Goal: Transaction & Acquisition: Book appointment/travel/reservation

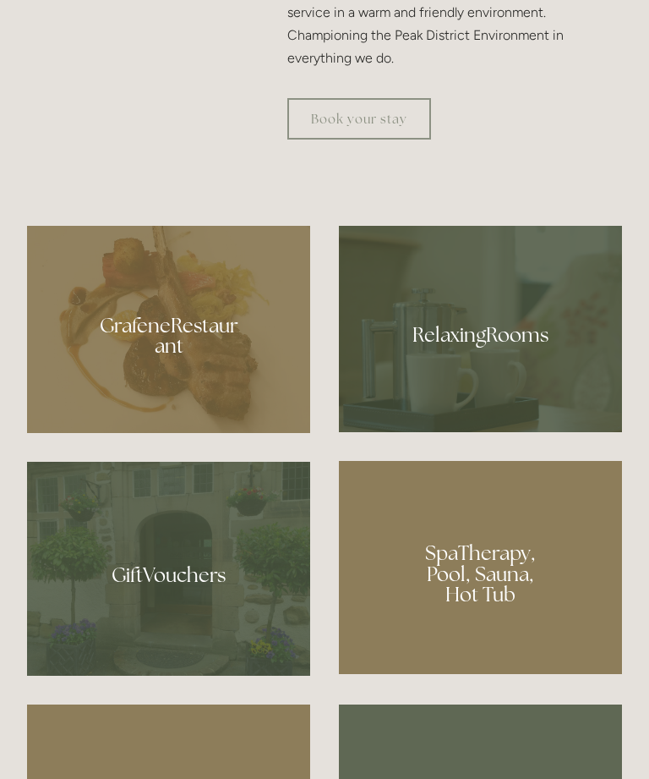
scroll to position [1017, 0]
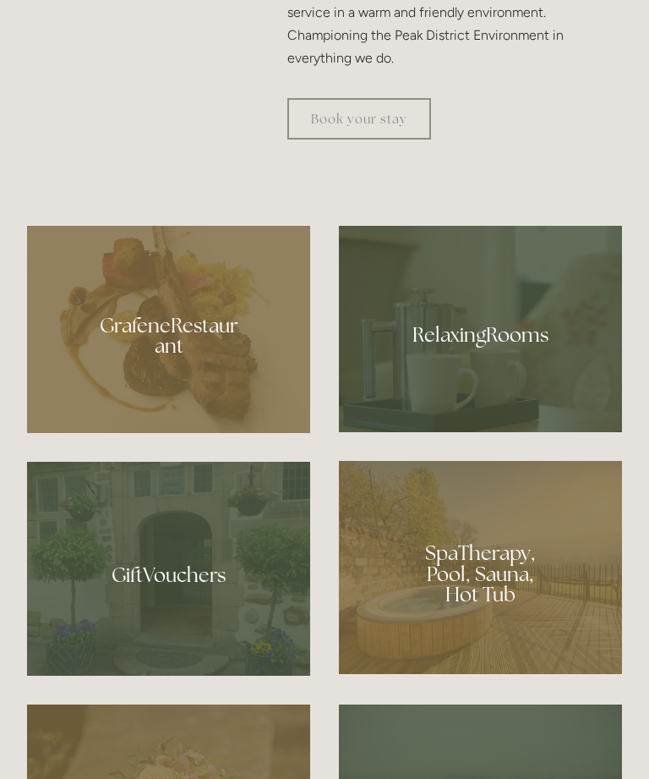
click at [493, 397] on div at bounding box center [480, 329] width 283 height 206
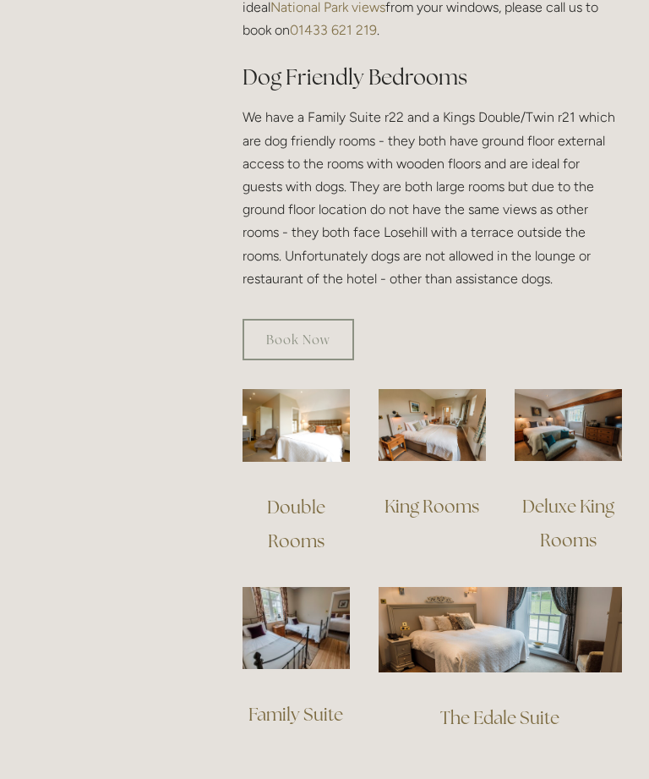
scroll to position [1038, 0]
click at [299, 512] on link "Double Rooms" at bounding box center [298, 524] width 62 height 57
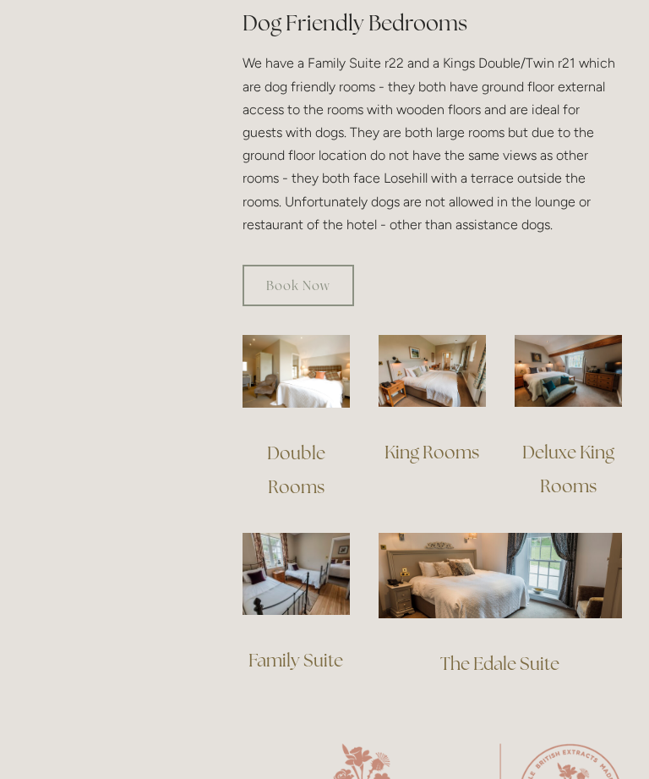
click at [318, 288] on link "Book Now" at bounding box center [299, 285] width 112 height 41
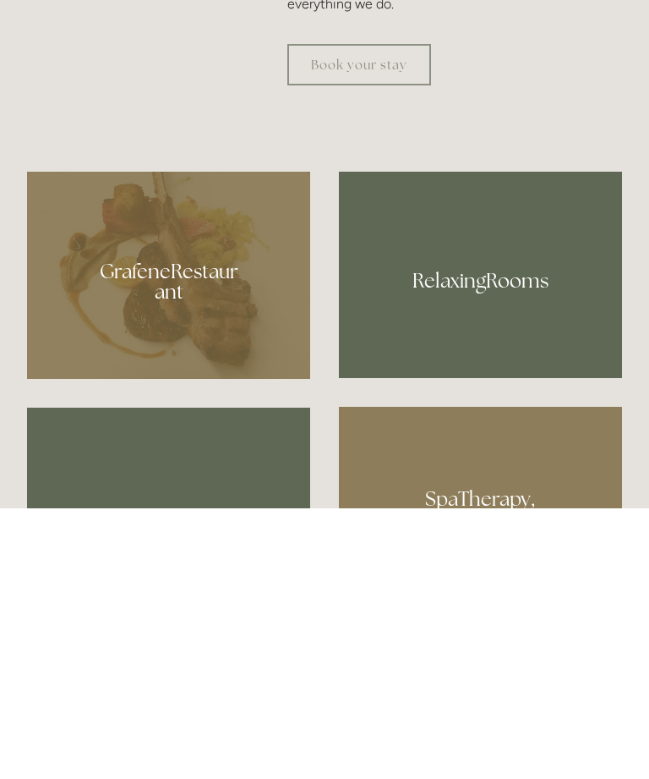
scroll to position [1071, 0]
